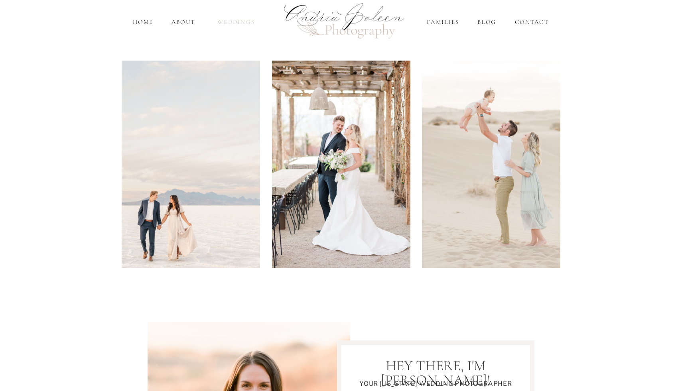
click at [228, 23] on nav "Weddings" at bounding box center [236, 22] width 47 height 9
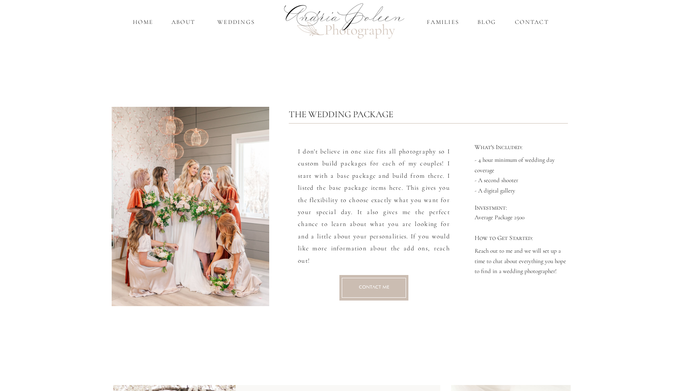
scroll to position [937, 0]
drag, startPoint x: 297, startPoint y: 150, endPoint x: 452, endPoint y: 254, distance: 186.9
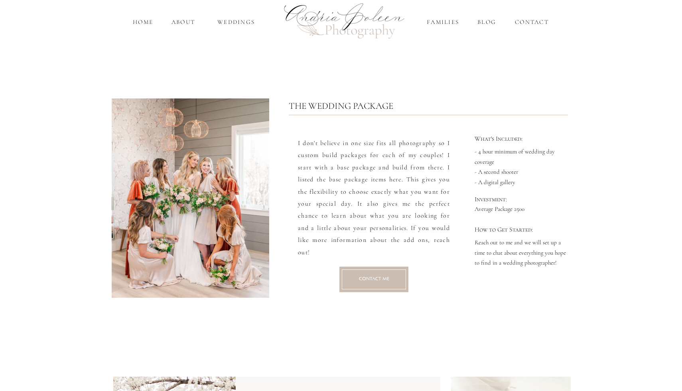
scroll to position [941, 0]
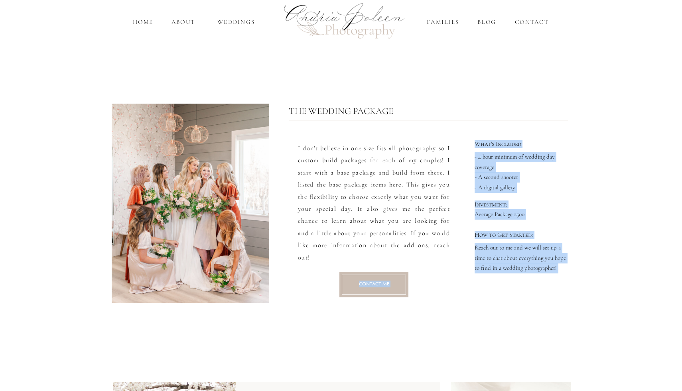
drag, startPoint x: 570, startPoint y: 276, endPoint x: 537, endPoint y: 140, distance: 140.9
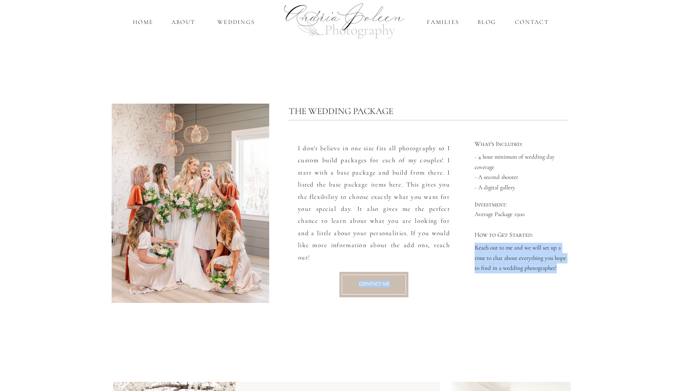
drag, startPoint x: 468, startPoint y: 244, endPoint x: 558, endPoint y: 268, distance: 93.4
click at [558, 268] on p "Reach out to me and we will set up a time to chat about everything you hope to …" at bounding box center [523, 257] width 96 height 28
drag, startPoint x: 558, startPoint y: 268, endPoint x: 469, endPoint y: 226, distance: 98.5
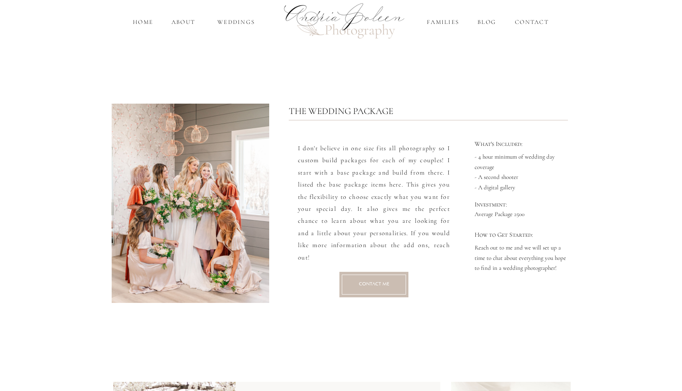
click at [485, 252] on p "Reach out to me and we will set up a time to chat about everything you hope to …" at bounding box center [523, 257] width 96 height 28
click at [486, 164] on p "- 4 hour minimum of wedding day coverage - A second shooter - A digital gallery" at bounding box center [523, 172] width 96 height 40
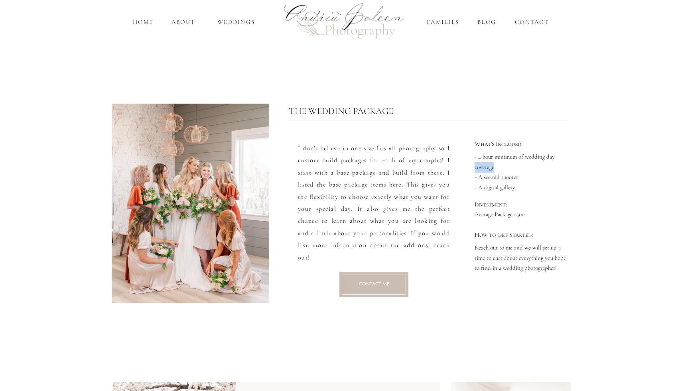
click at [486, 164] on p "- 4 hour minimum of wedding day coverage - A second shooter - A digital gallery" at bounding box center [523, 172] width 96 height 40
click at [477, 146] on h2 "What's Included:" at bounding box center [523, 145] width 96 height 8
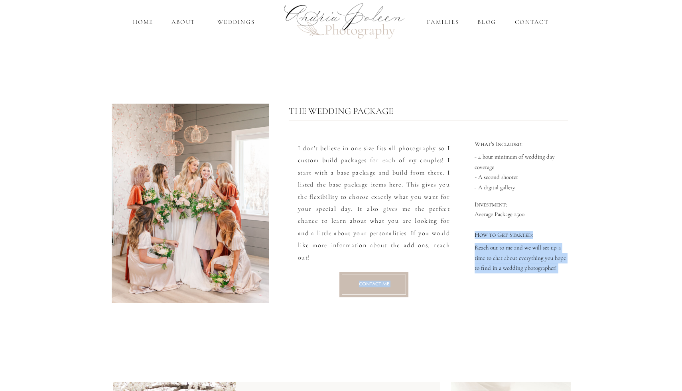
drag, startPoint x: 474, startPoint y: 144, endPoint x: 541, endPoint y: 237, distance: 114.6
click at [542, 237] on div "Contact Me Reach out to me and we will set up a time to chat about everything y…" at bounding box center [341, 209] width 479 height 276
click at [541, 237] on h2 "How to Get Started:" at bounding box center [523, 236] width 96 height 8
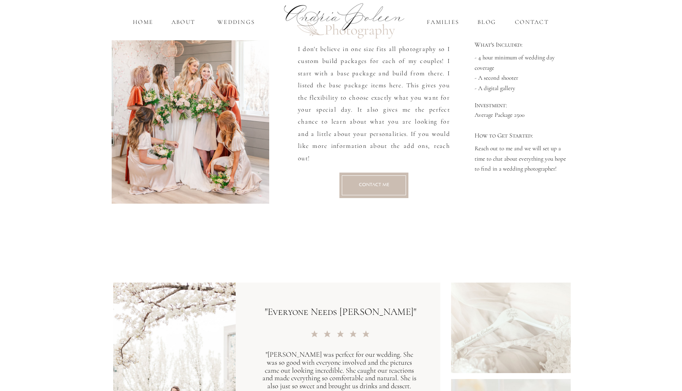
scroll to position [991, 0]
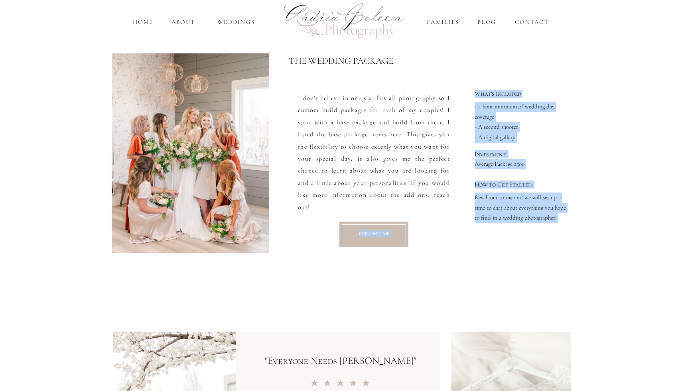
drag, startPoint x: 536, startPoint y: 176, endPoint x: 488, endPoint y: 98, distance: 91.8
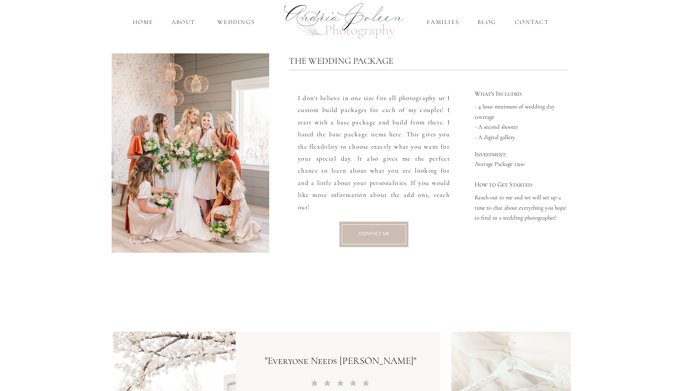
click at [367, 205] on p "I don't believe in one size fits all photography so I custom build packages for…" at bounding box center [374, 154] width 152 height 124
click at [369, 238] on h2 "Contact Me" at bounding box center [374, 235] width 49 height 8
